Goal: Find specific page/section: Find specific page/section

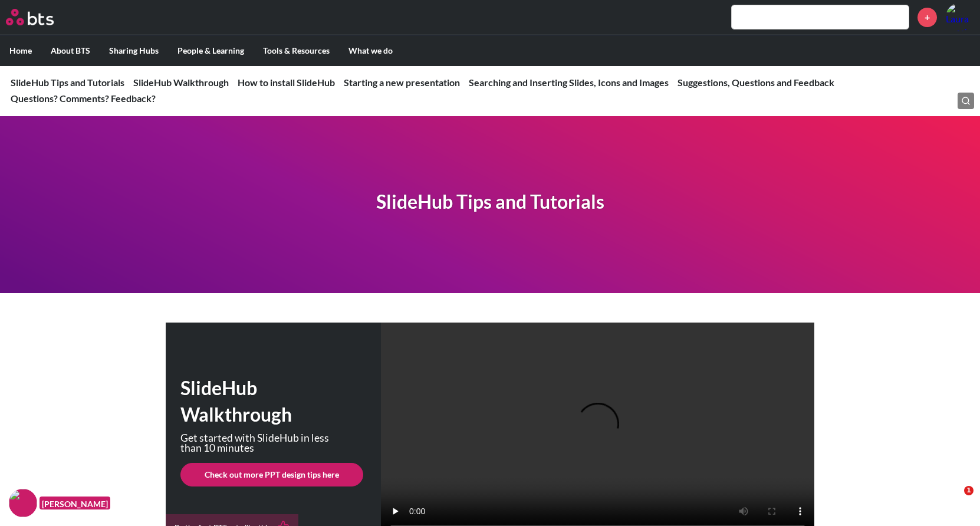
scroll to position [752, 0]
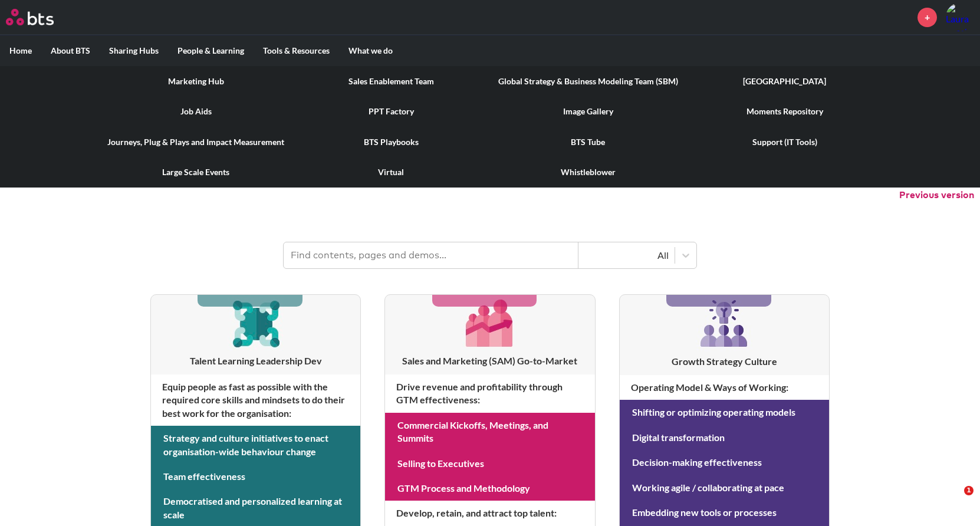
click at [357, 79] on link "Sales Enablement Team" at bounding box center [391, 81] width 195 height 31
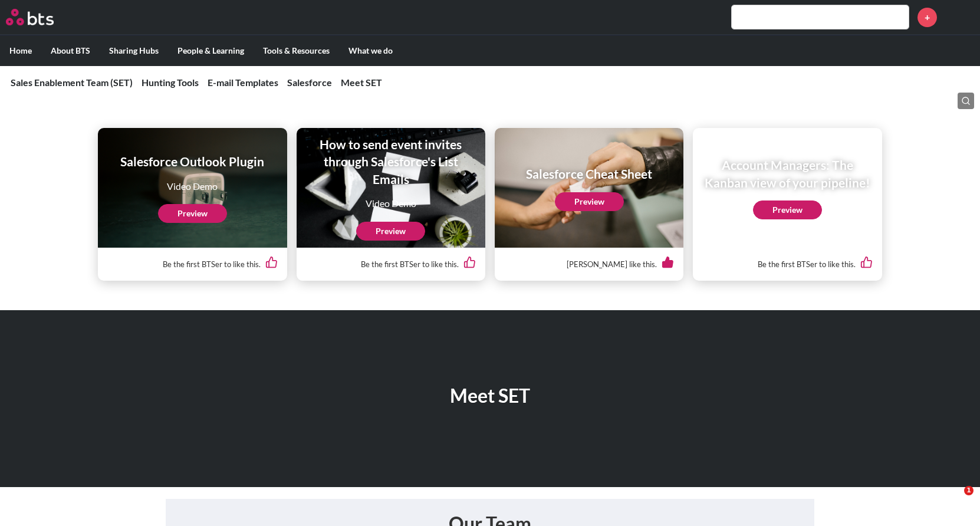
scroll to position [2417, 0]
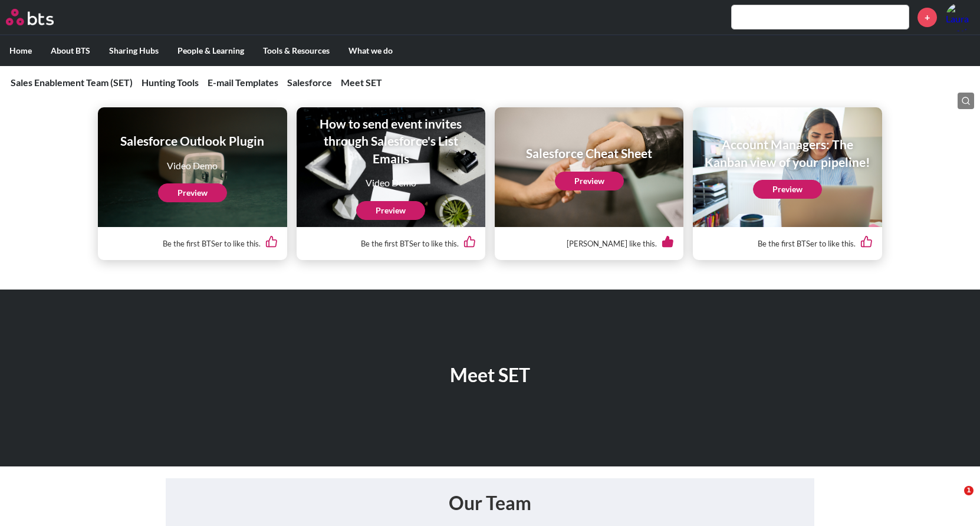
click at [585, 182] on link "Preview" at bounding box center [589, 181] width 69 height 19
